Goal: Information Seeking & Learning: Learn about a topic

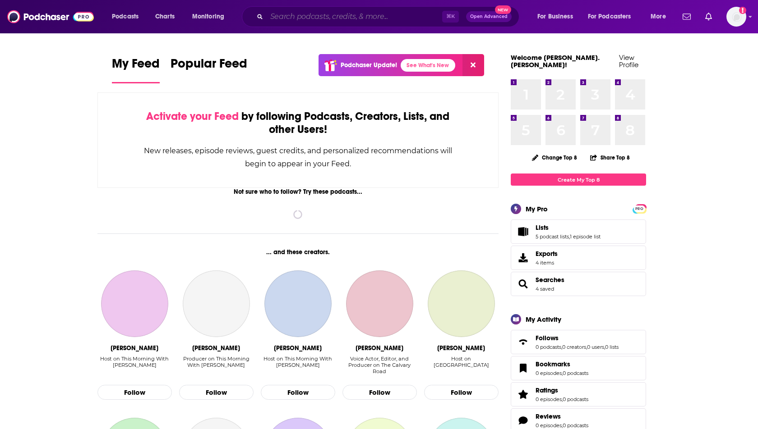
click at [316, 17] on input "Search podcasts, credits, & more..." at bounding box center [354, 16] width 175 height 14
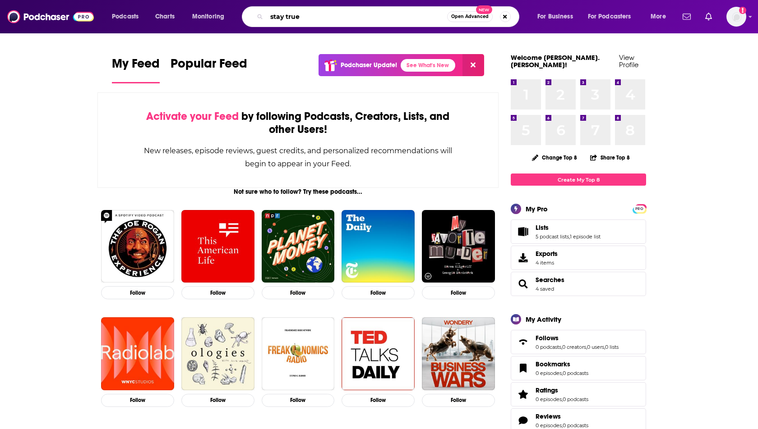
type input "stay true"
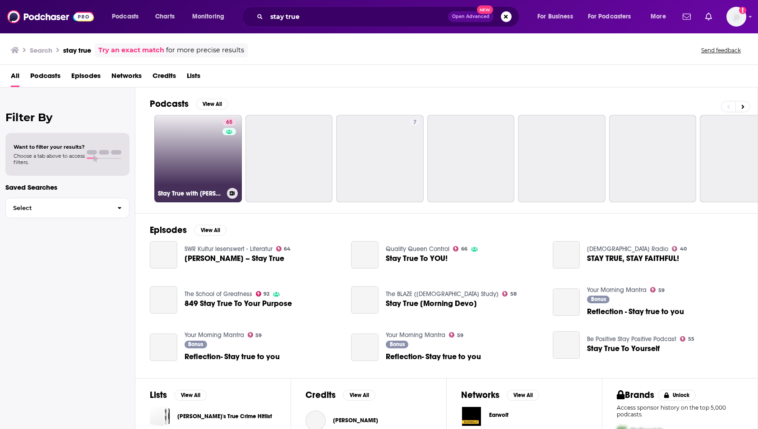
click at [185, 163] on link "65 Stay True with [PERSON_NAME] [PERSON_NAME]" at bounding box center [198, 159] width 88 height 88
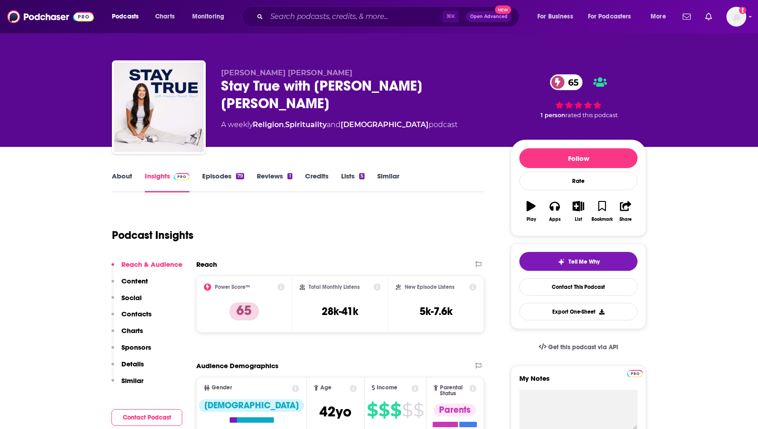
click at [122, 299] on p "Social" at bounding box center [131, 298] width 20 height 9
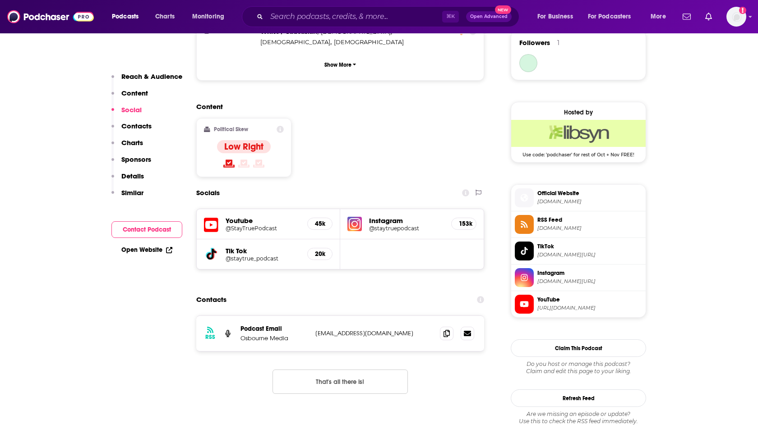
scroll to position [664, 0]
click at [387, 224] on h5 "@staytruepodcast" at bounding box center [406, 227] width 75 height 7
click at [732, 25] on img "Logged in as heidi.egloff" at bounding box center [736, 17] width 20 height 20
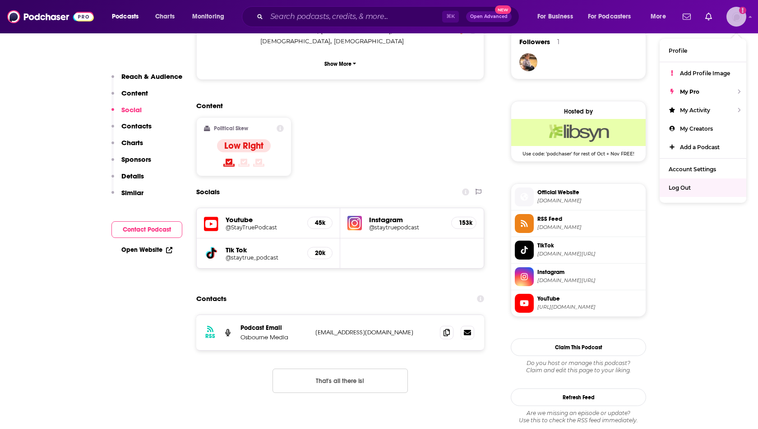
click at [686, 191] on div "Log Out" at bounding box center [702, 188] width 87 height 18
